Goal: Information Seeking & Learning: Compare options

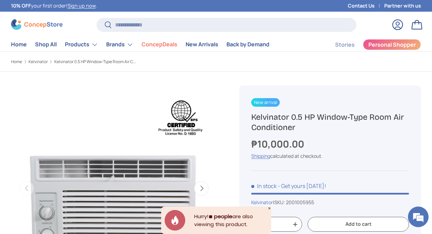
click at [139, 16] on store-header "Search Search Reset Log in Bag Menu Home Shop All Products Back Products" at bounding box center [216, 32] width 432 height 40
click at [137, 23] on input "Search" at bounding box center [227, 25] width 260 height 14
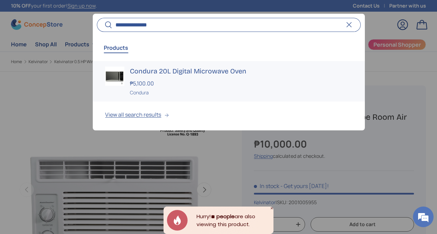
type input "**********"
click at [148, 72] on h3 "Condura 20L Digital Microwave Oven" at bounding box center [241, 72] width 222 height 10
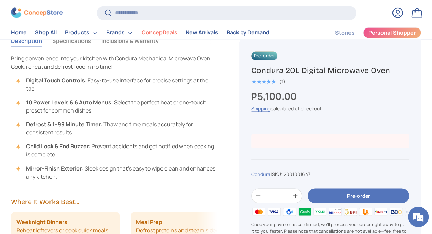
scroll to position [447, 0]
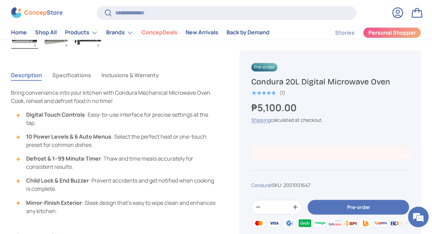
click at [68, 76] on button "Specifications" at bounding box center [71, 75] width 39 height 16
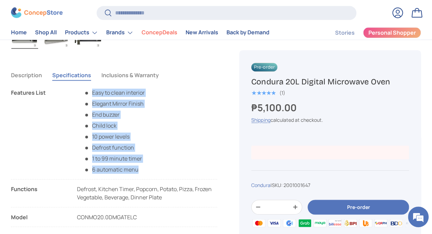
drag, startPoint x: 138, startPoint y: 171, endPoint x: 87, endPoint y: 91, distance: 94.4
click at [87, 91] on ul "Easy to clean interior Elegant Mirror Finish End buzzer Child lock 10 power lev…" at bounding box center [111, 131] width 68 height 85
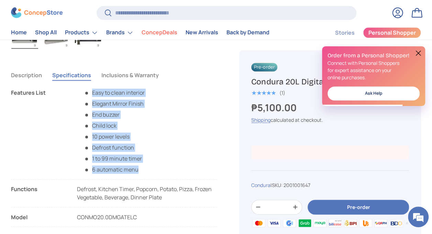
copy ul "Easy to clean interior Elegant Mirror Finish End buzzer Child lock 10 power lev…"
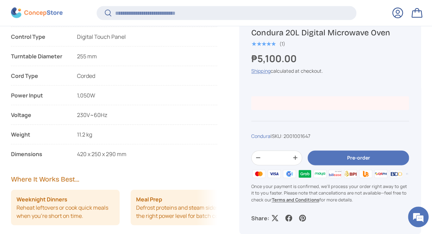
scroll to position [686, 0]
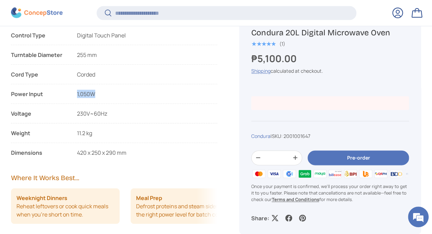
drag, startPoint x: 94, startPoint y: 92, endPoint x: 74, endPoint y: 93, distance: 20.3
click at [74, 93] on li "Power Input 1,050W" at bounding box center [114, 97] width 206 height 14
copy span "1,050W"
drag, startPoint x: 10, startPoint y: 151, endPoint x: 119, endPoint y: 157, distance: 108.7
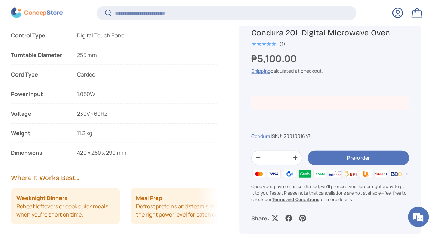
drag, startPoint x: 119, startPoint y: 157, endPoint x: 131, endPoint y: 155, distance: 12.5
click at [131, 155] on li "Dimensions 420 x 250 x 290 mm" at bounding box center [114, 153] width 206 height 8
drag, startPoint x: 126, startPoint y: 153, endPoint x: 72, endPoint y: 150, distance: 53.3
click at [72, 150] on li "Dimensions 420 x 250 x 290 mm" at bounding box center [114, 153] width 206 height 8
copy span "420 x 250 x 290 mm"
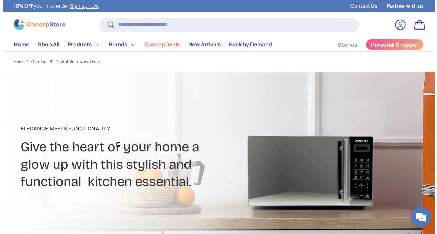
scroll to position [0, 0]
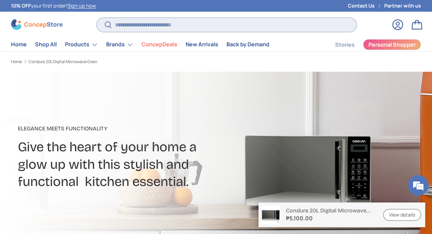
click at [177, 23] on input "Search" at bounding box center [227, 25] width 260 height 14
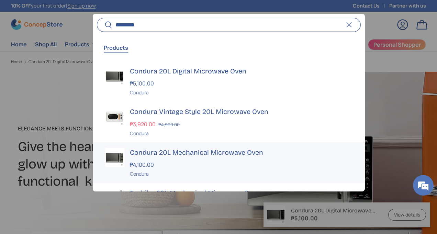
type input "*********"
click at [138, 158] on div "Condura 20L Mechanical Microwave Oven ₱4,100.00 Unit price / Unavailable Condura" at bounding box center [241, 163] width 222 height 30
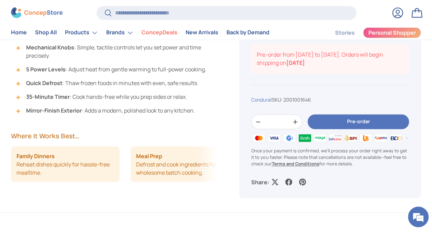
scroll to position [447, 0]
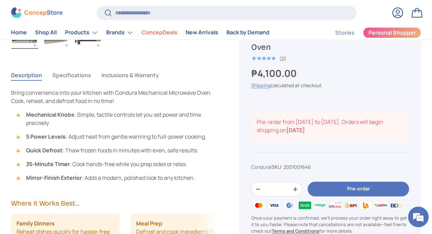
click at [71, 77] on button "Specifications" at bounding box center [71, 75] width 39 height 16
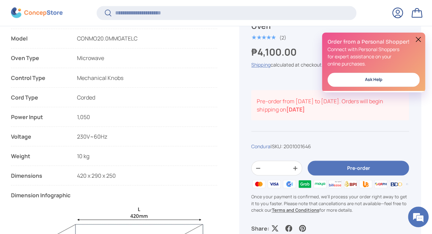
scroll to position [0, 0]
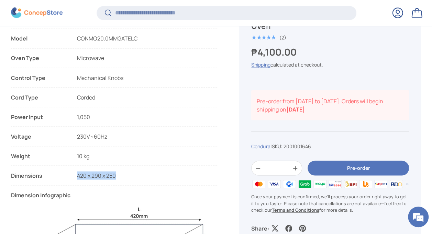
drag, startPoint x: 77, startPoint y: 175, endPoint x: 144, endPoint y: 174, distance: 67.0
click at [144, 174] on li "Dimensions 420 x 290 x 250" at bounding box center [114, 178] width 206 height 14
copy span "420 x 290 x 250"
